Goal: Information Seeking & Learning: Learn about a topic

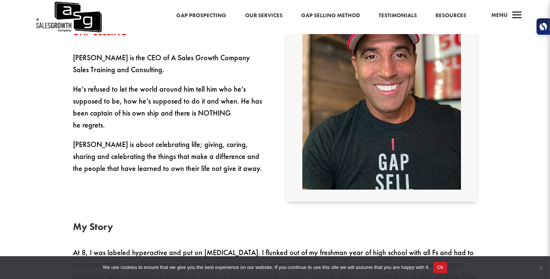
scroll to position [255, 0]
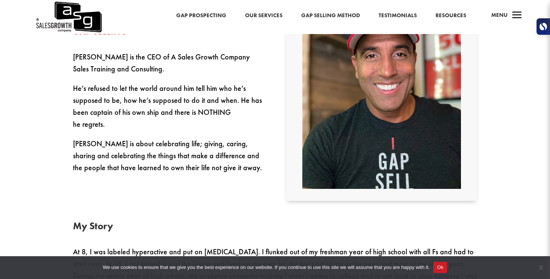
click at [265, 15] on link "Our Services" at bounding box center [263, 16] width 37 height 10
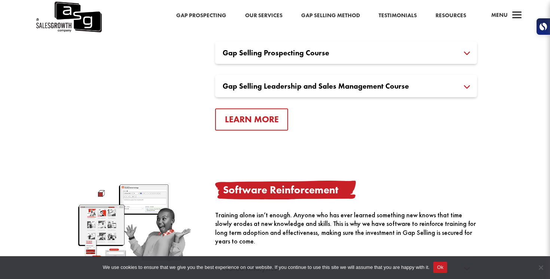
scroll to position [664, 0]
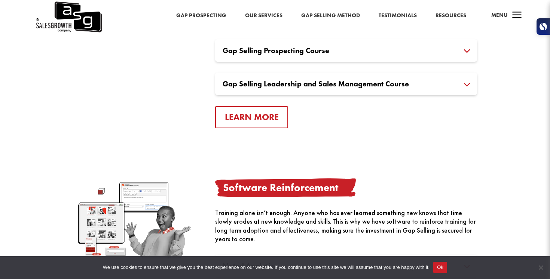
click at [324, 89] on div "Gap Selling Leadership and Sales Management Course Gap Selling Leadership and S…" at bounding box center [346, 84] width 262 height 22
click at [323, 87] on h3 "Gap Selling Leadership and Sales Management Course" at bounding box center [346, 83] width 247 height 7
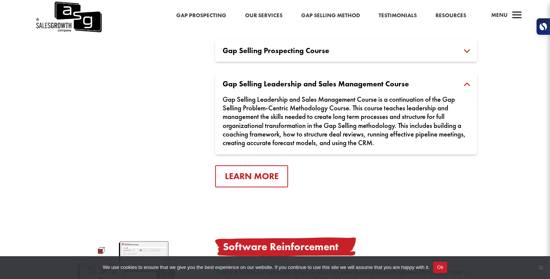
click at [323, 85] on h3 "Gap Selling Leadership and Sales Management Course" at bounding box center [346, 83] width 247 height 7
click at [466, 85] on h3 "Gap Selling Leadership and Sales Management Course" at bounding box center [346, 83] width 247 height 7
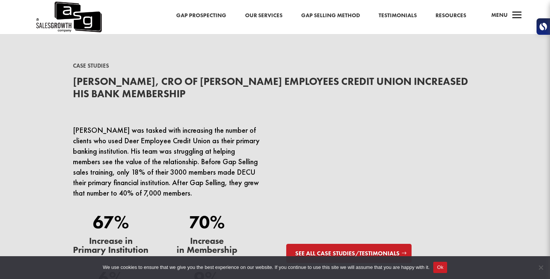
scroll to position [2066, 0]
